Goal: Task Accomplishment & Management: Manage account settings

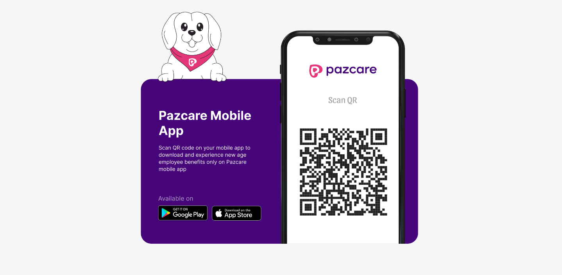
click at [485, 185] on div at bounding box center [281, 137] width 562 height 275
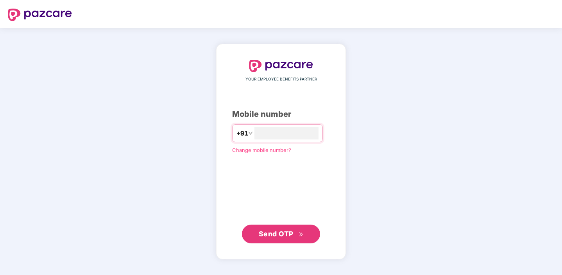
type input "**********"
click at [278, 230] on span "Send OTP" at bounding box center [276, 234] width 35 height 8
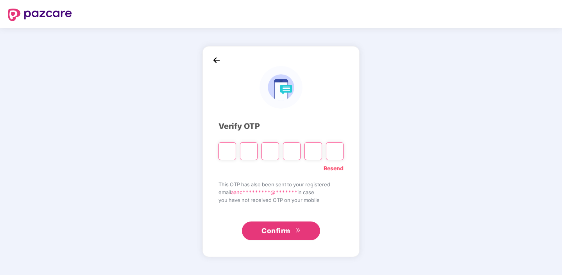
paste input "*"
type input "*"
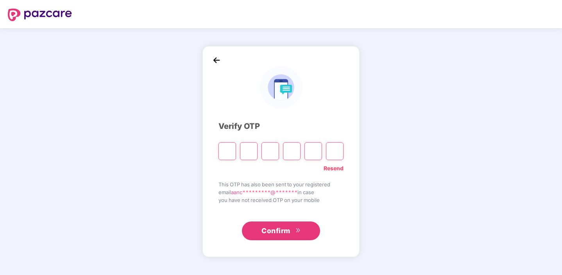
type input "*"
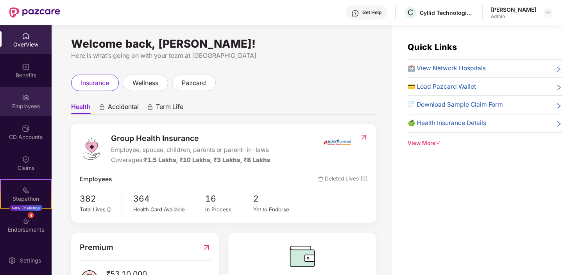
click at [32, 106] on div "Employees" at bounding box center [26, 106] width 52 height 8
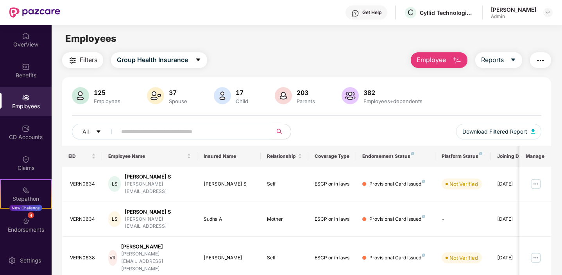
click at [436, 62] on span "Employee" at bounding box center [431, 60] width 29 height 10
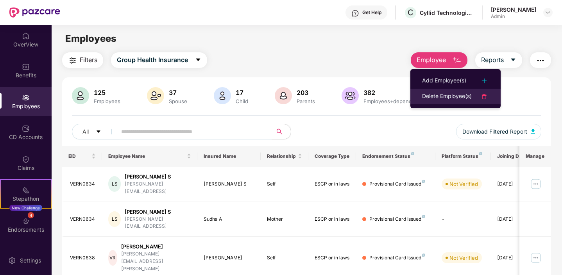
click at [439, 95] on div "Delete Employee(s)" at bounding box center [447, 96] width 50 height 9
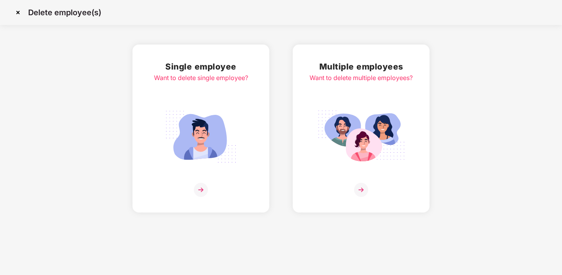
click at [369, 188] on div at bounding box center [361, 190] width 103 height 14
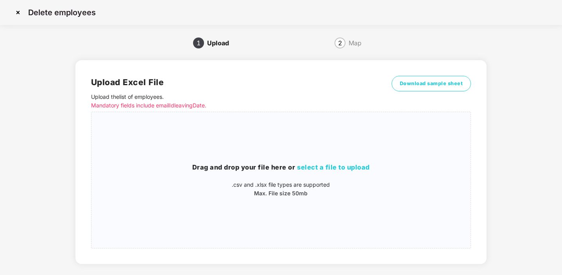
click at [16, 11] on img at bounding box center [18, 12] width 13 height 13
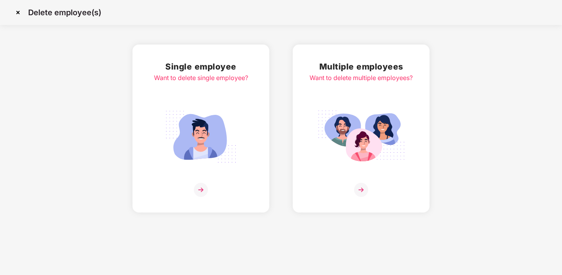
click at [187, 79] on div "Want to delete single employee?" at bounding box center [201, 78] width 94 height 10
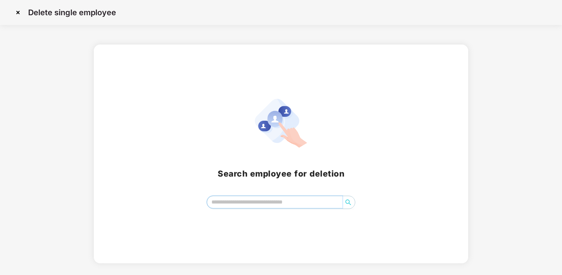
click at [289, 207] on input "search" at bounding box center [274, 202] width 135 height 12
click at [350, 203] on icon "search" at bounding box center [348, 202] width 5 height 5
click at [306, 201] on input "********" at bounding box center [274, 202] width 135 height 12
type input "********"
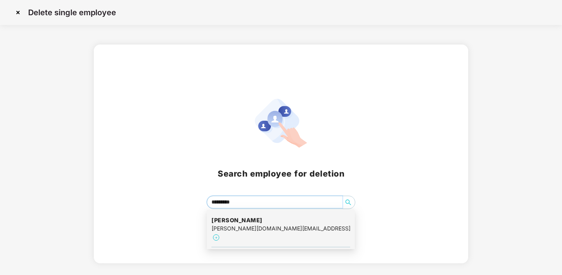
click at [271, 203] on input "********" at bounding box center [274, 202] width 135 height 12
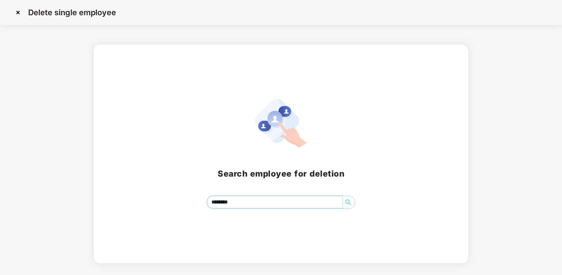
click at [346, 203] on icon "search" at bounding box center [348, 202] width 5 height 5
click at [348, 205] on icon "search" at bounding box center [348, 202] width 6 height 6
drag, startPoint x: 251, startPoint y: 205, endPoint x: 177, endPoint y: 204, distance: 74.7
click at [177, 204] on div "B Manasa ********" at bounding box center [281, 202] width 356 height 13
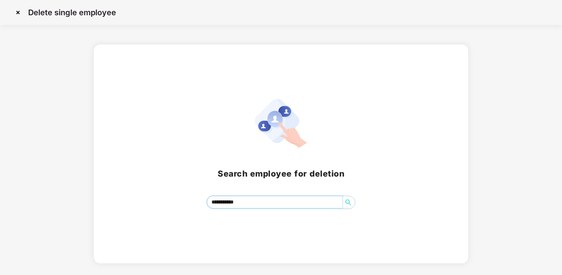
click at [257, 201] on input "**********" at bounding box center [274, 202] width 135 height 12
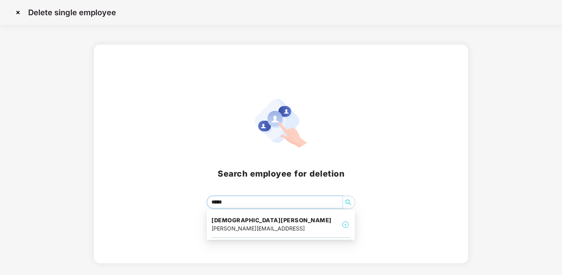
type input "******"
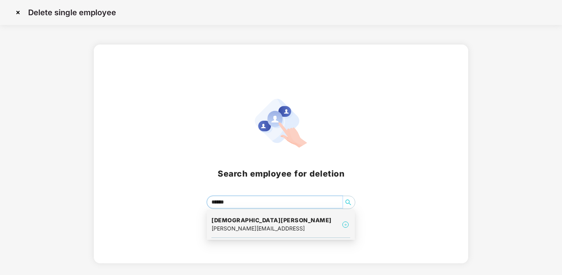
click at [306, 223] on div "[DEMOGRAPHIC_DATA] K [EMAIL_ADDRESS]" at bounding box center [281, 225] width 139 height 26
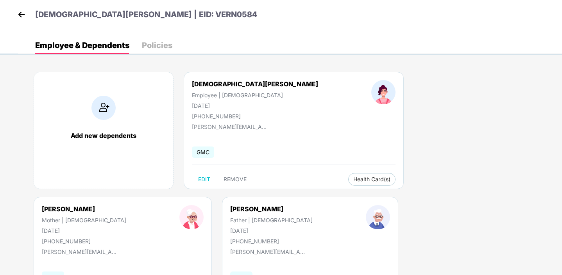
click at [325, 222] on div "Add new dependents [PERSON_NAME] K Employee | [DEMOGRAPHIC_DATA] [DATE] [PHONE_…" at bounding box center [290, 197] width 544 height 274
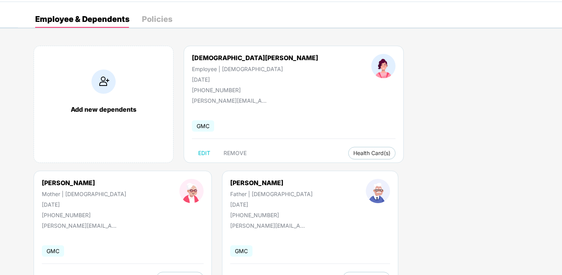
scroll to position [12, 0]
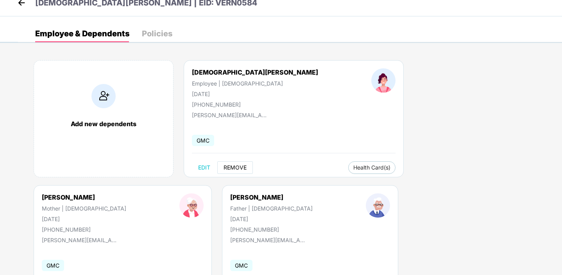
click at [242, 168] on span "REMOVE" at bounding box center [235, 168] width 23 height 6
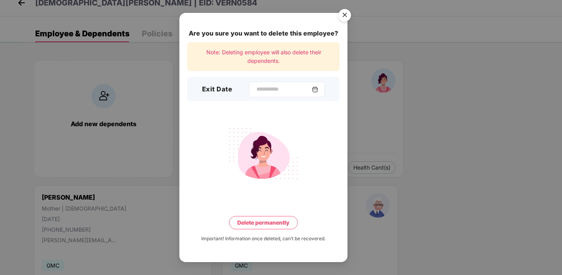
click at [314, 83] on div at bounding box center [287, 90] width 76 height 16
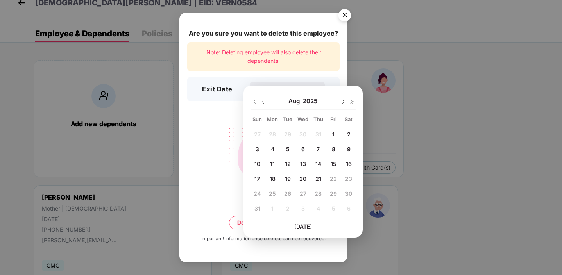
click at [321, 179] on span "21" at bounding box center [319, 179] width 6 height 7
type input "**********"
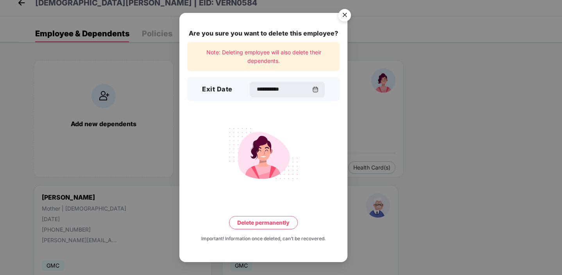
click at [277, 225] on button "Delete permanently" at bounding box center [263, 222] width 69 height 13
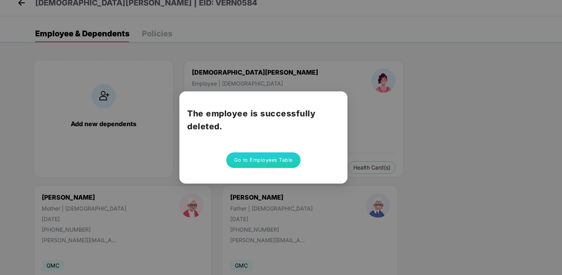
click at [288, 160] on button "Go to Employees Table" at bounding box center [263, 161] width 74 height 16
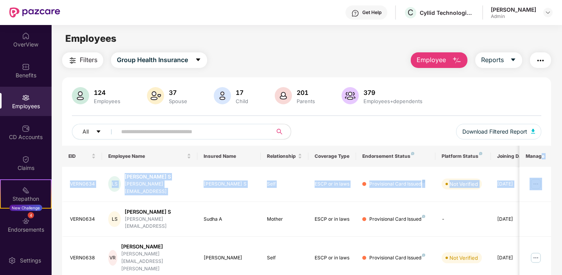
drag, startPoint x: 561, startPoint y: 156, endPoint x: 562, endPoint y: 177, distance: 21.1
click at [562, 178] on div "OverView Benefits Employees CD Accounts Claims Stepathon New Challenge 4 Endors…" at bounding box center [281, 150] width 562 height 250
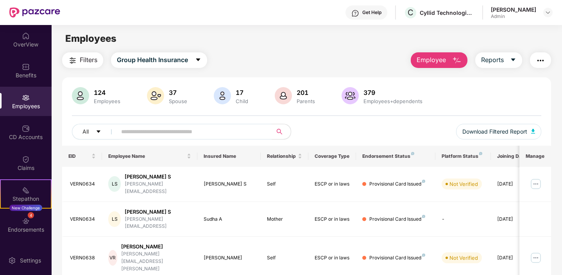
click at [535, 101] on div "124 Employees 37 Spouse 17 Child 201 Parents 379 Employees+dependents" at bounding box center [307, 96] width 470 height 19
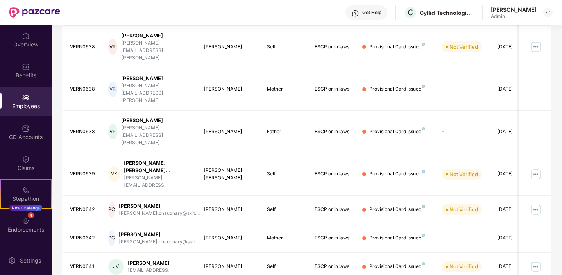
scroll to position [212, 0]
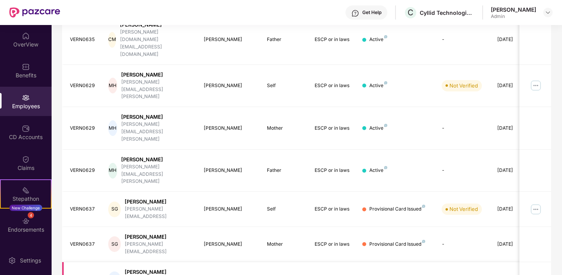
scroll to position [205, 0]
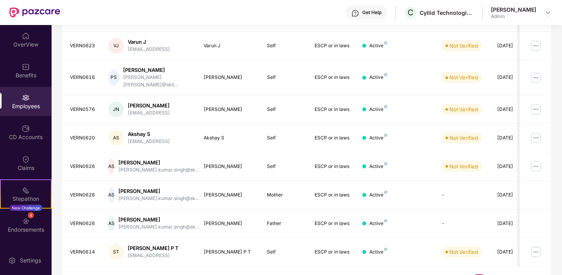
click at [491, 275] on link "4" at bounding box center [492, 281] width 13 height 12
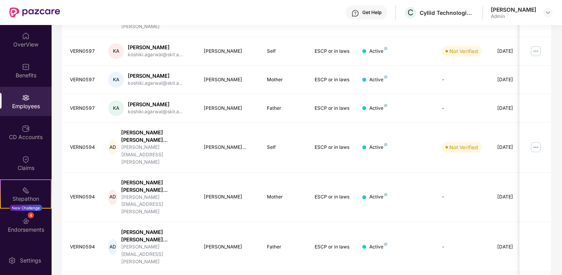
scroll to position [218, 0]
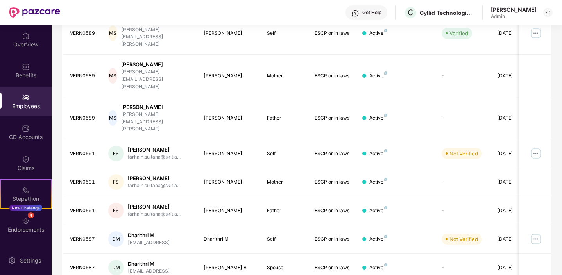
scroll to position [212, 0]
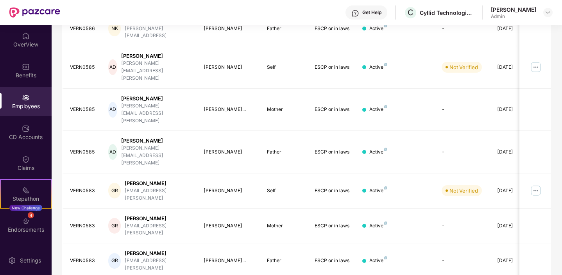
scroll to position [205, 0]
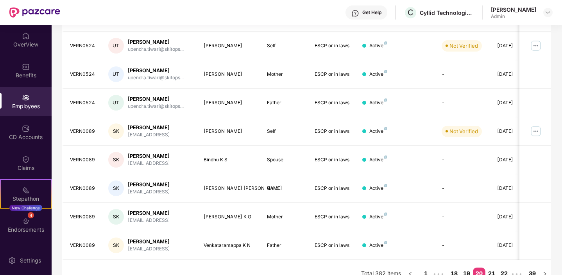
click at [495, 268] on link "21" at bounding box center [492, 274] width 13 height 12
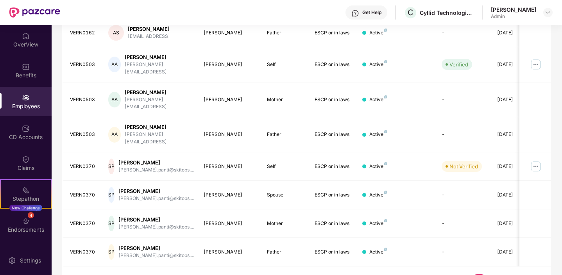
click at [495, 275] on link "23" at bounding box center [492, 281] width 13 height 12
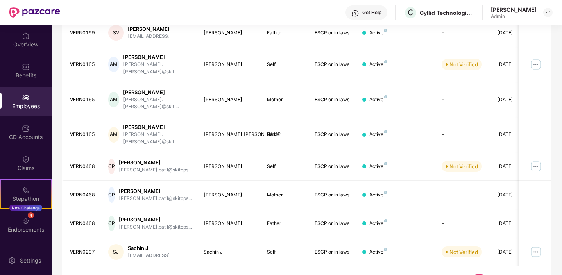
click at [495, 275] on link "29" at bounding box center [492, 281] width 13 height 12
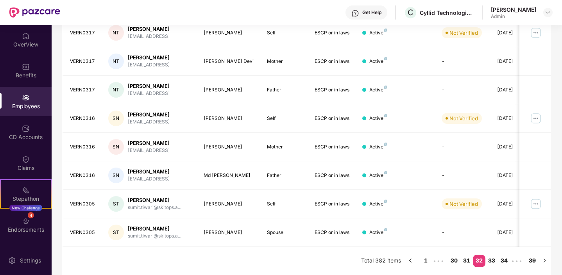
click at [495, 262] on link "33" at bounding box center [492, 261] width 13 height 12
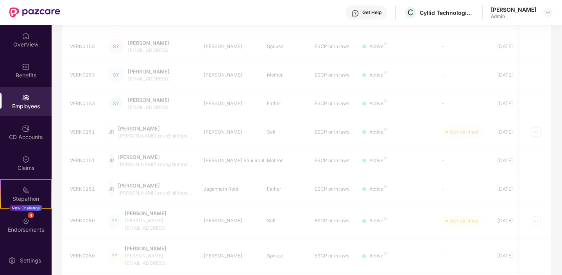
scroll to position [25, 0]
